Goal: Information Seeking & Learning: Learn about a topic

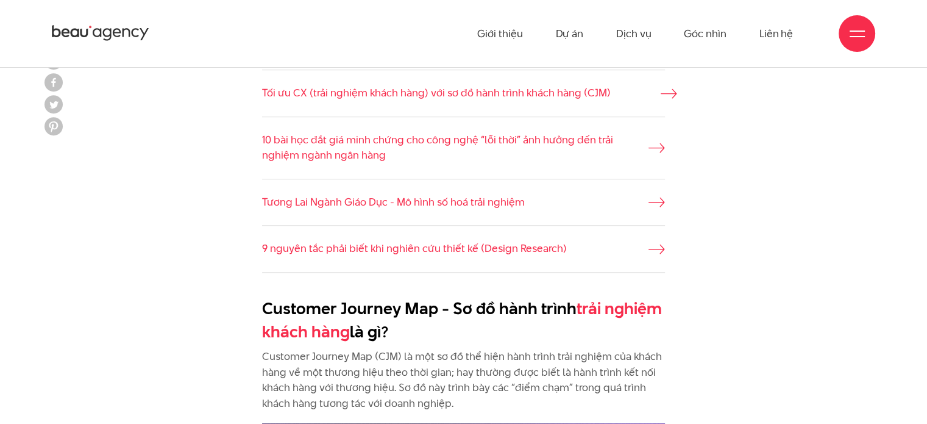
scroll to position [854, 0]
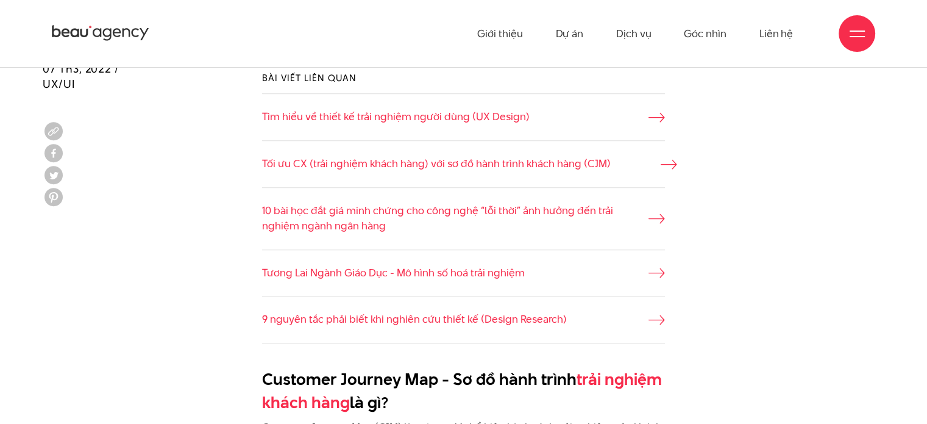
click at [648, 164] on link "Tối ưu CX (trải nghiệm khách hàng) với sơ đồ hành trình khách hàng (CJM)" at bounding box center [463, 164] width 403 height 16
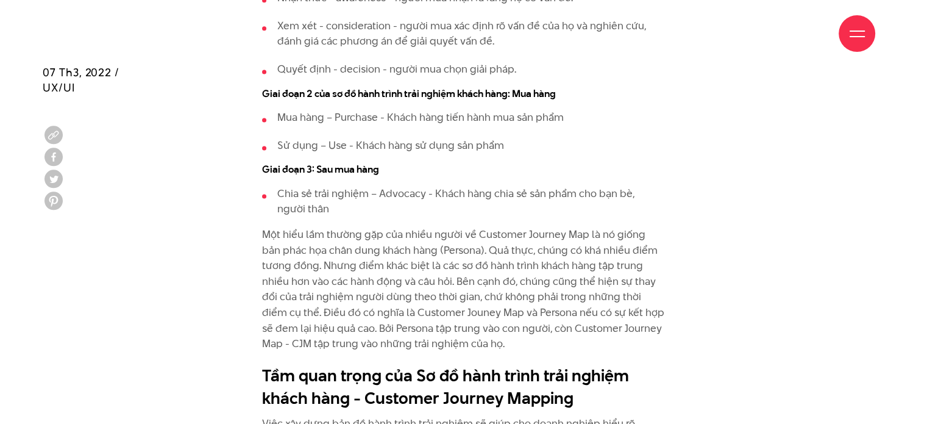
scroll to position [1707, 0]
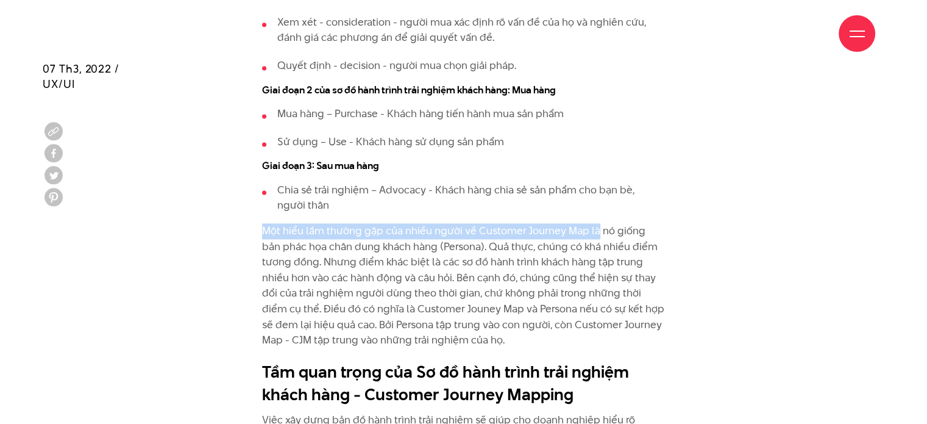
drag, startPoint x: 259, startPoint y: 227, endPoint x: 595, endPoint y: 235, distance: 336.7
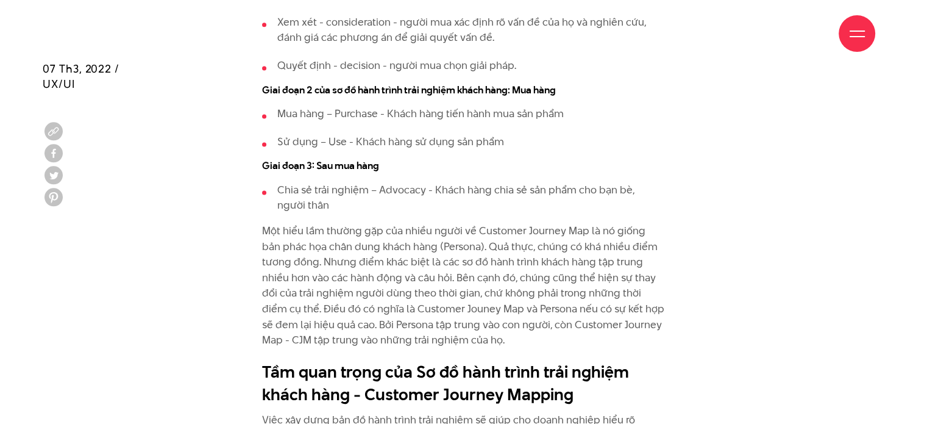
click at [363, 249] on p "Một hiểu lầm thường gặp của nhiều người về Customer Journey Map là nó giống bản…" at bounding box center [463, 285] width 403 height 125
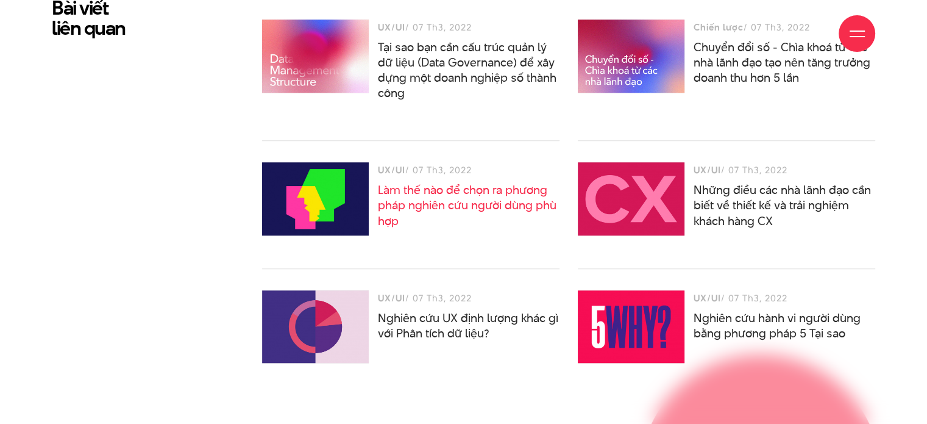
scroll to position [5670, 0]
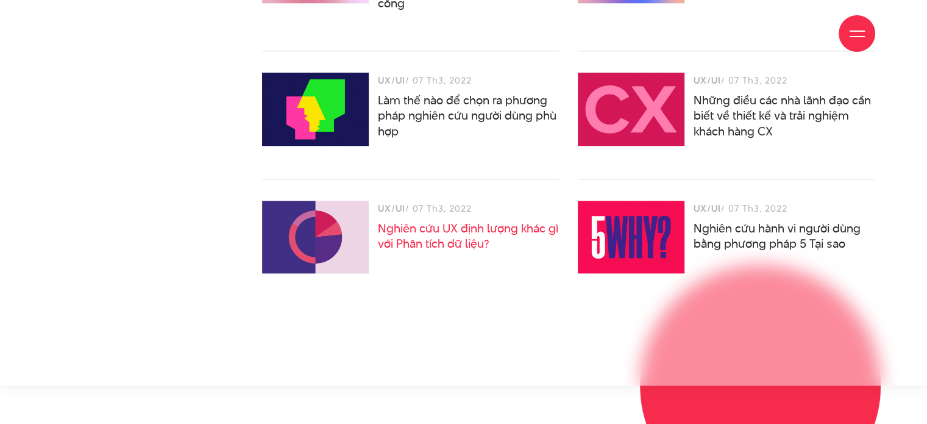
click at [413, 241] on link "Nghiên cứu UX định lượng khác gì với Phân tích dữ liệu?" at bounding box center [468, 236] width 180 height 32
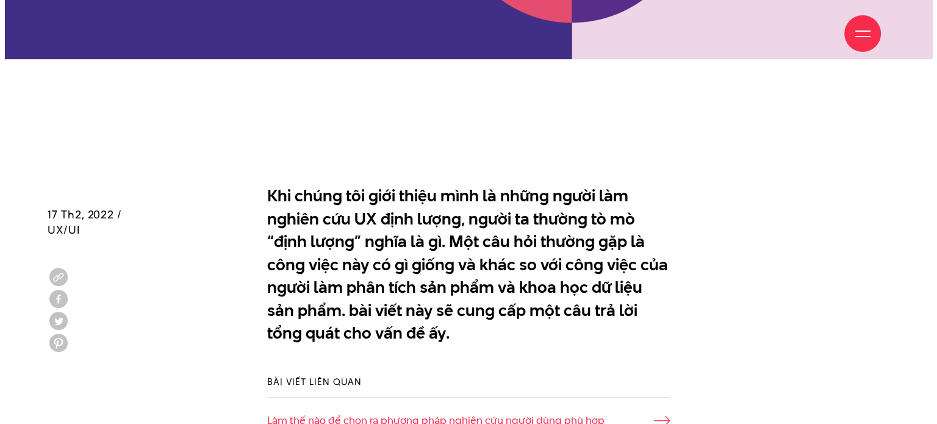
scroll to position [732, 0]
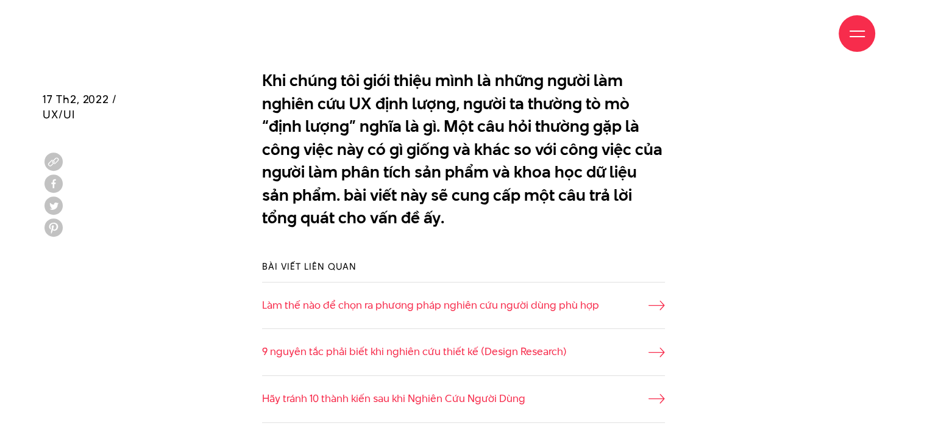
click at [857, 32] on div at bounding box center [857, 33] width 15 height 15
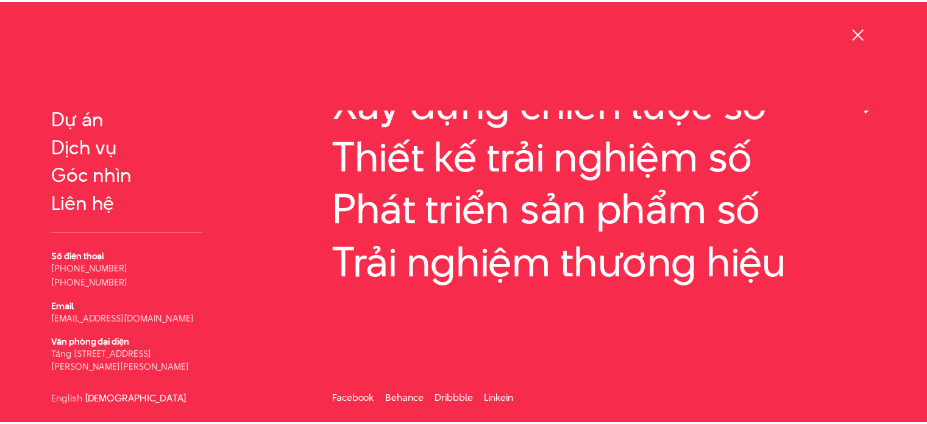
scroll to position [68, 0]
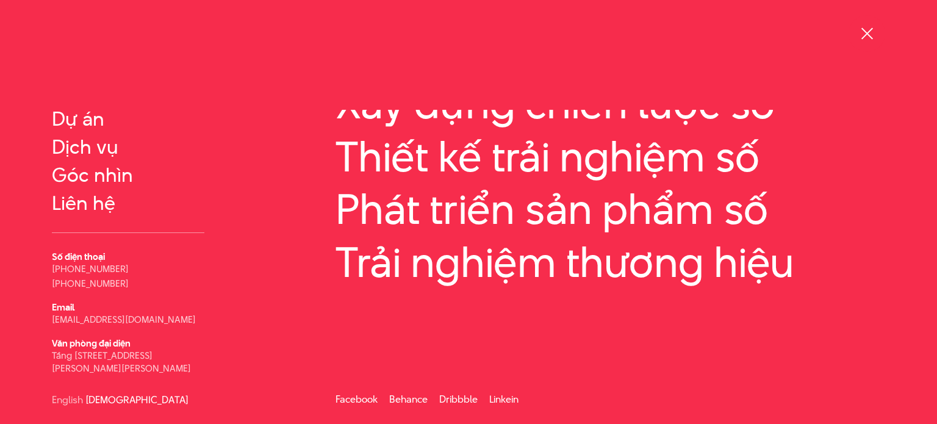
click at [865, 32] on span at bounding box center [866, 33] width 12 height 12
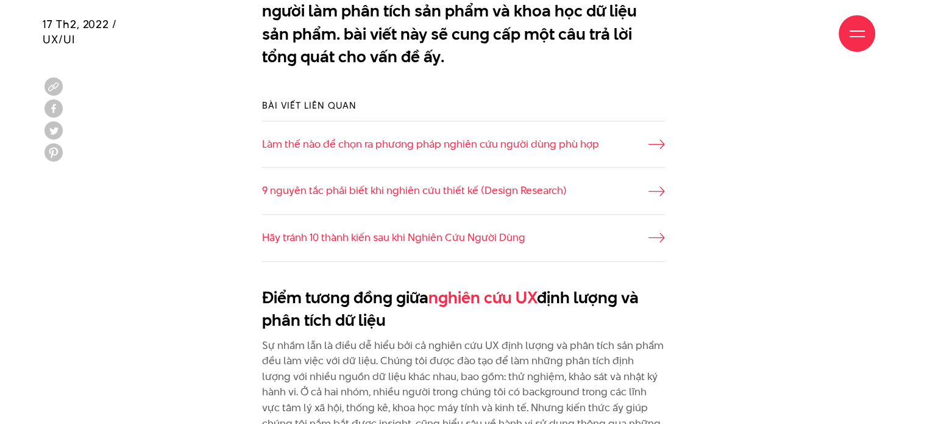
scroll to position [915, 0]
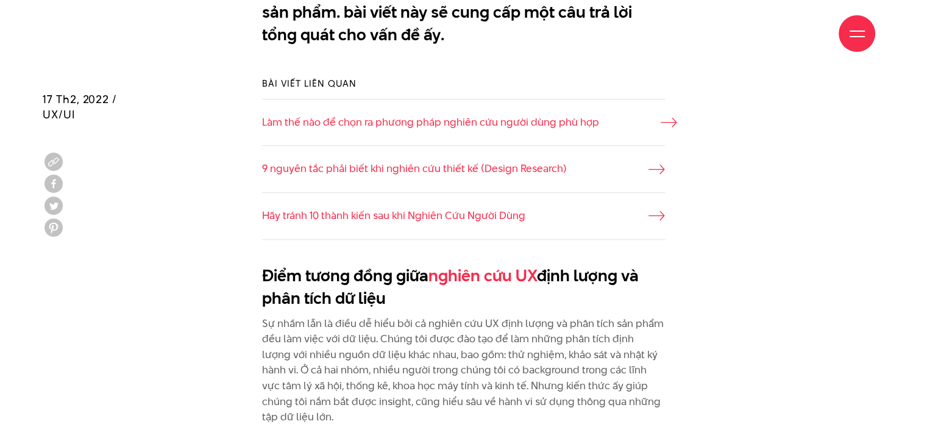
click at [478, 123] on link "Làm thế nào để chọn ra phương pháp nghiên cứu người dùng phù hợp" at bounding box center [463, 123] width 403 height 16
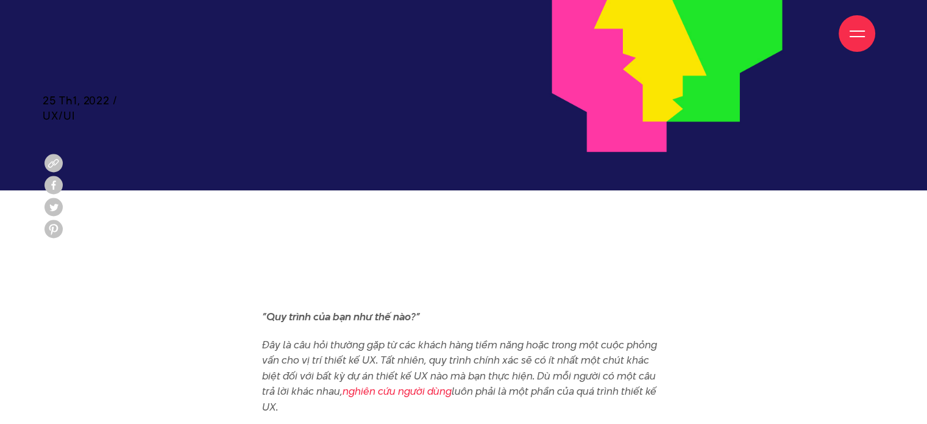
scroll to position [487, 0]
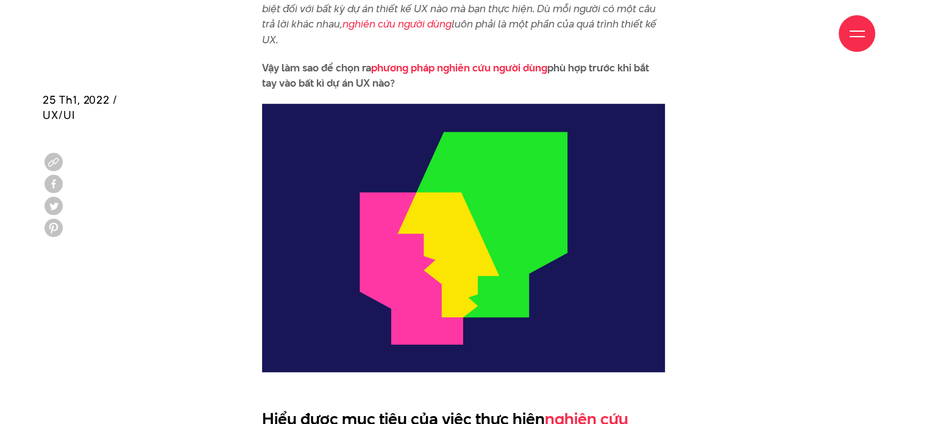
click at [294, 253] on img at bounding box center [463, 238] width 403 height 268
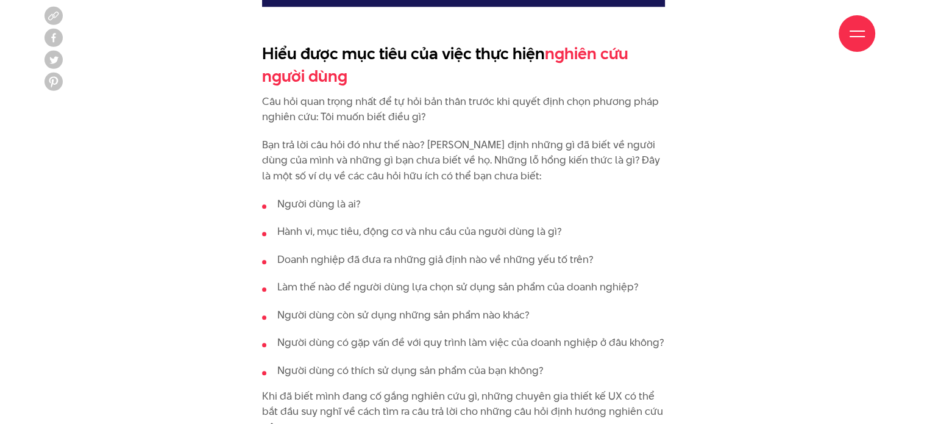
scroll to position [1218, 0]
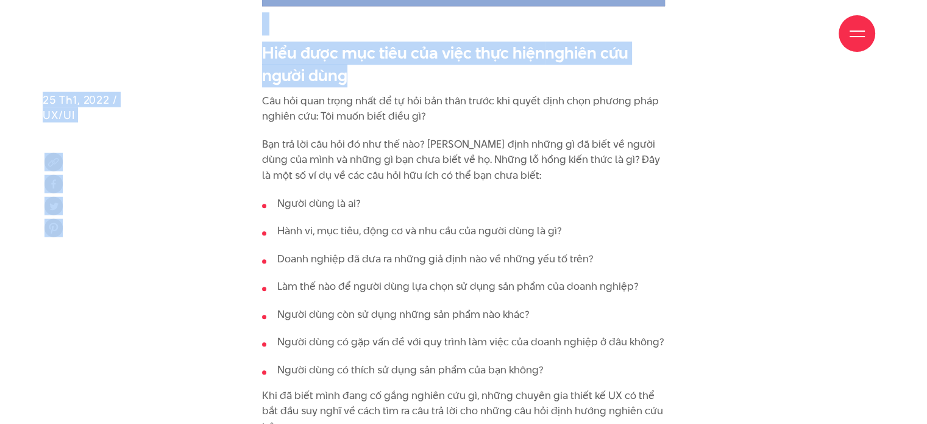
drag, startPoint x: 255, startPoint y: 44, endPoint x: 349, endPoint y: 70, distance: 96.9
click at [349, 70] on h2 "Hiểu được mục tiêu của việc thực hiện nghiên cứu người dùng" at bounding box center [463, 64] width 403 height 46
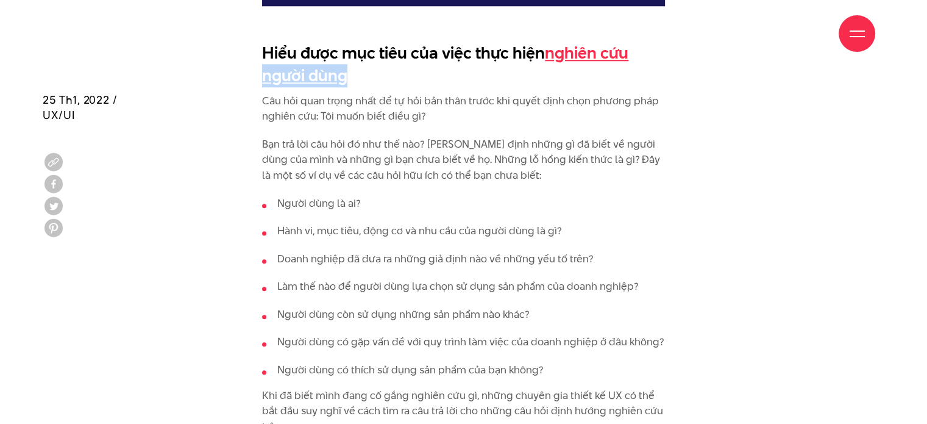
drag, startPoint x: 348, startPoint y: 75, endPoint x: 263, endPoint y: 69, distance: 85.0
click at [263, 69] on h2 "Hiểu được mục tiêu của việc thực hiện nghiên cứu người dùng" at bounding box center [463, 64] width 403 height 46
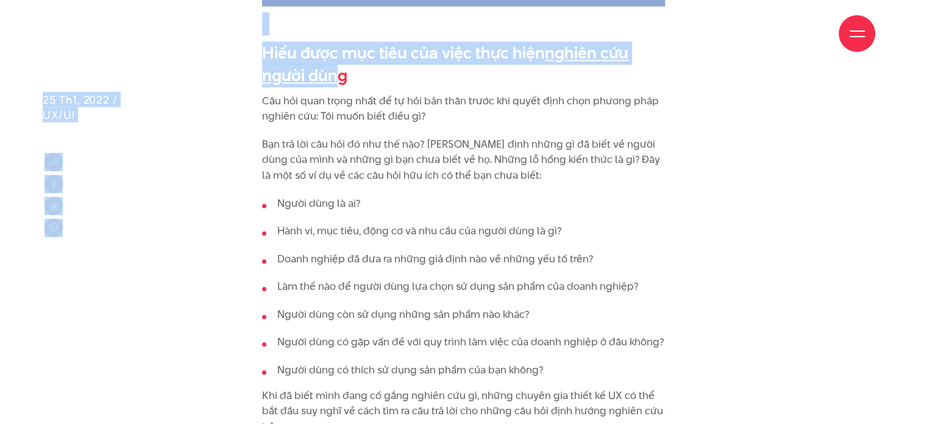
drag, startPoint x: 261, startPoint y: 49, endPoint x: 337, endPoint y: 72, distance: 78.9
click at [344, 74] on link "nghiên cứu người dùng" at bounding box center [445, 64] width 366 height 46
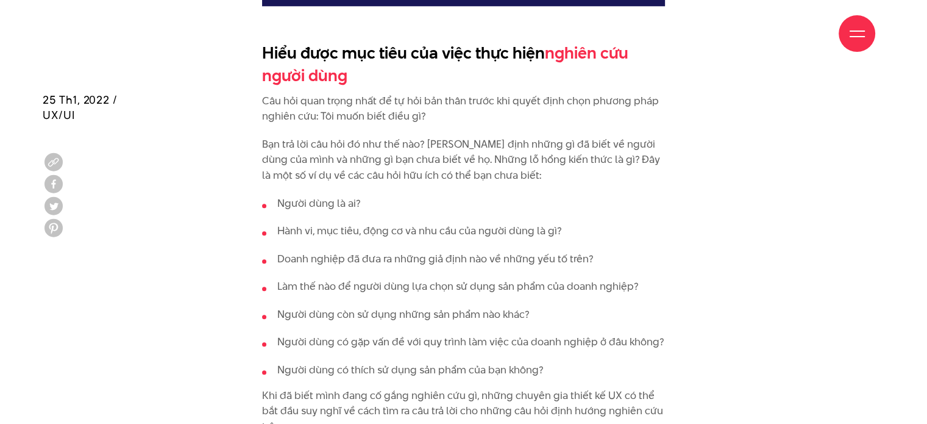
click at [407, 73] on h2 "Hiểu được mục tiêu của việc thực hiện nghiên cứu người dùng" at bounding box center [463, 64] width 403 height 46
drag, startPoint x: 367, startPoint y: 87, endPoint x: 349, endPoint y: 74, distance: 22.3
click at [424, 74] on h2 "Hiểu được mục tiêu của việc thực hiện nghiên cứu người dùng" at bounding box center [463, 64] width 403 height 46
click at [354, 175] on p "Bạn trả lời câu hỏi đó như thế nào? Xác định những gì đã biết về người dùng của…" at bounding box center [463, 160] width 403 height 47
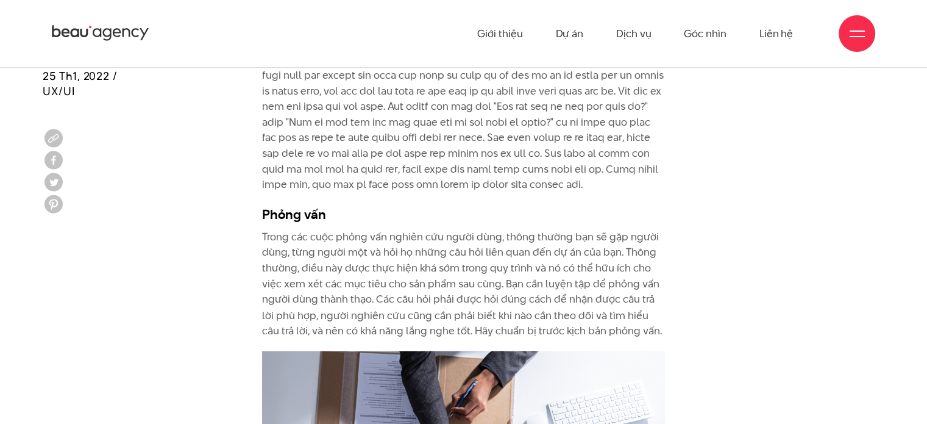
scroll to position [1706, 0]
